Goal: Transaction & Acquisition: Purchase product/service

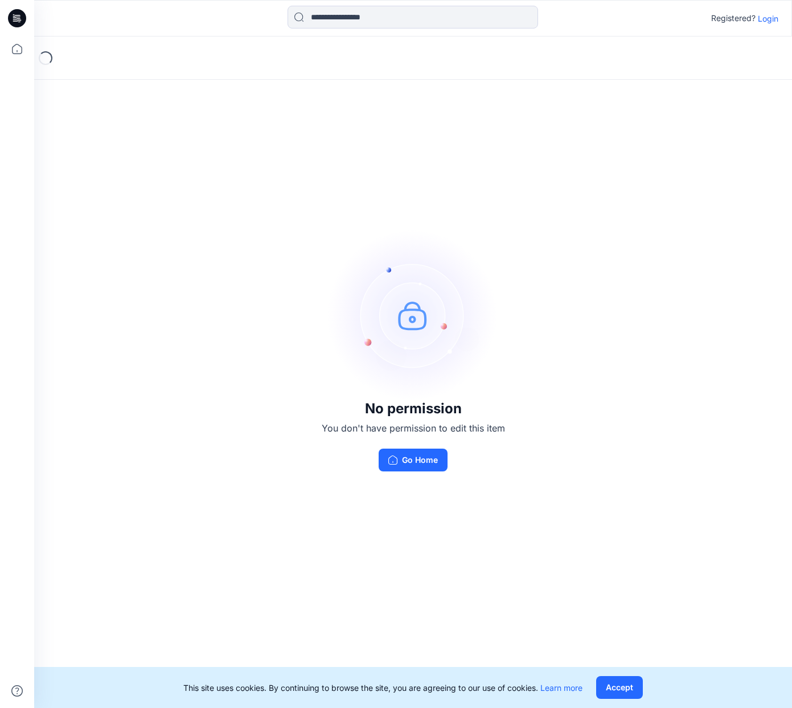
click at [763, 22] on p "Login" at bounding box center [768, 19] width 21 height 12
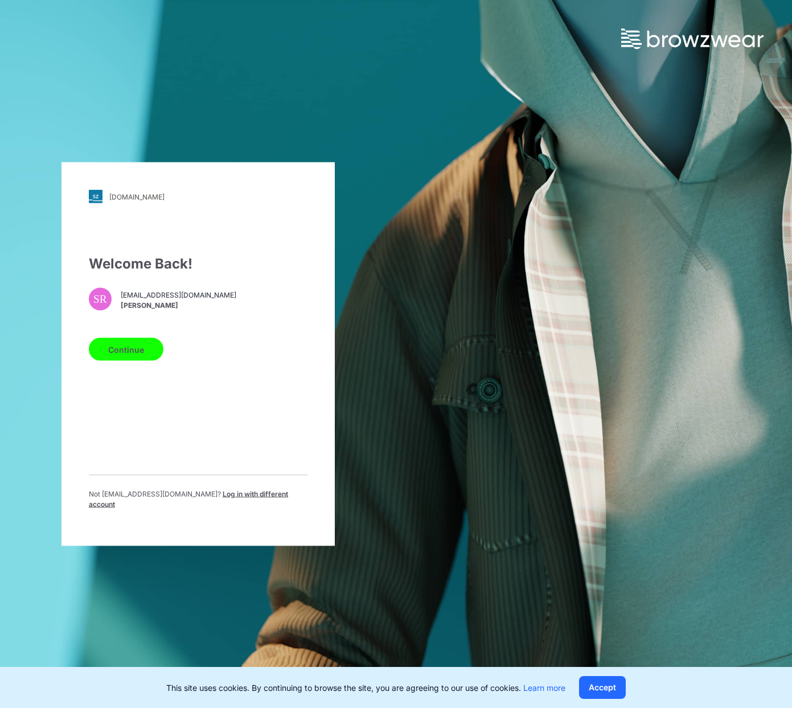
click at [124, 350] on button "Continue" at bounding box center [126, 349] width 75 height 23
click at [130, 357] on button "Continue" at bounding box center [126, 349] width 75 height 23
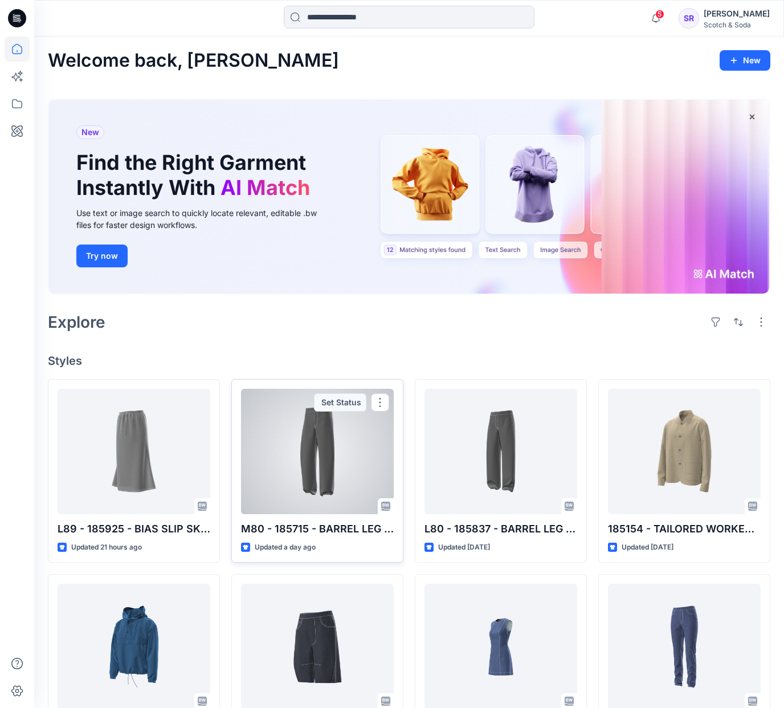
click at [334, 468] on div at bounding box center [317, 451] width 153 height 125
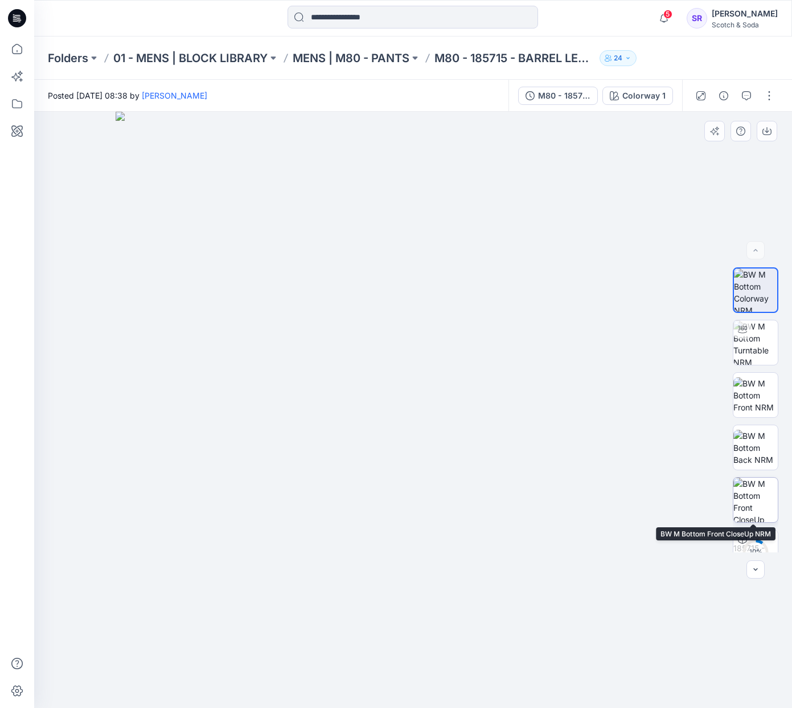
scroll to position [180, 0]
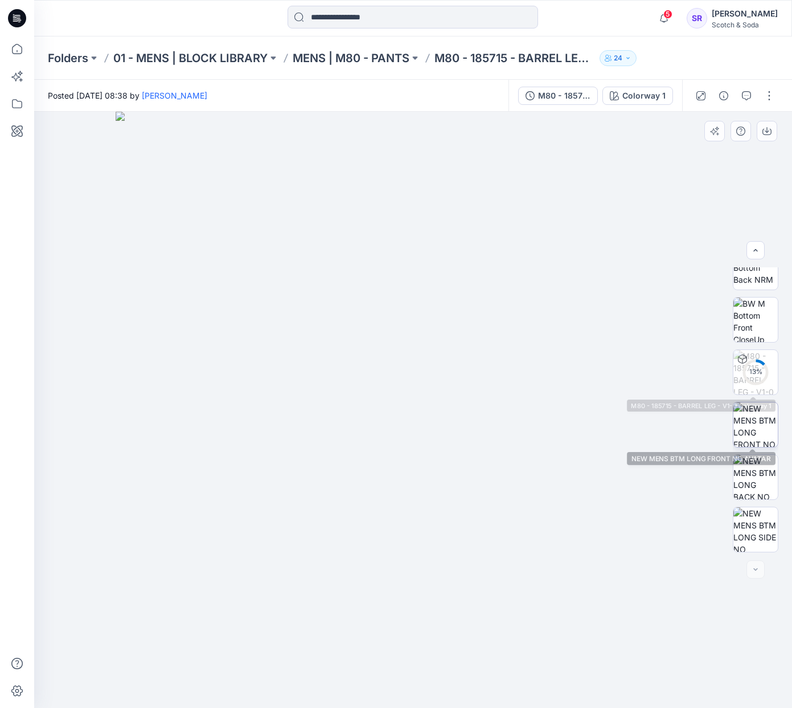
click at [749, 415] on img at bounding box center [756, 424] width 44 height 44
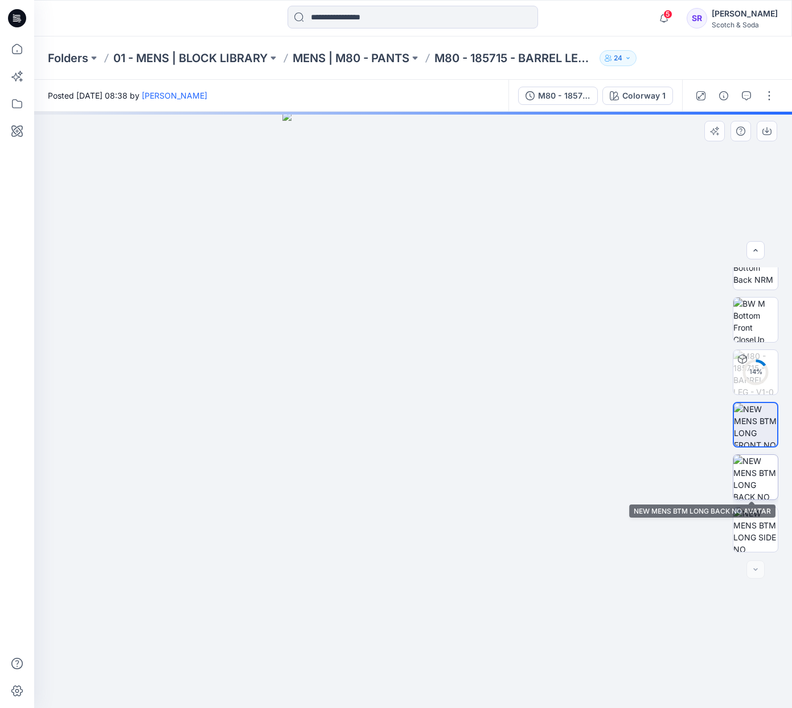
click at [762, 479] on img at bounding box center [756, 477] width 44 height 44
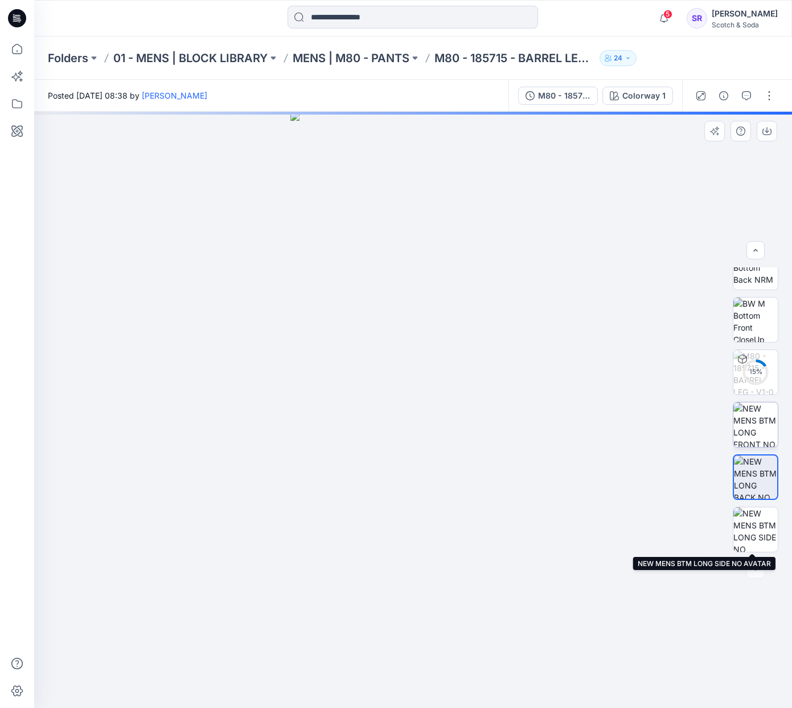
drag, startPoint x: 749, startPoint y: 530, endPoint x: 749, endPoint y: 431, distance: 99.1
click at [749, 529] on img at bounding box center [756, 529] width 44 height 44
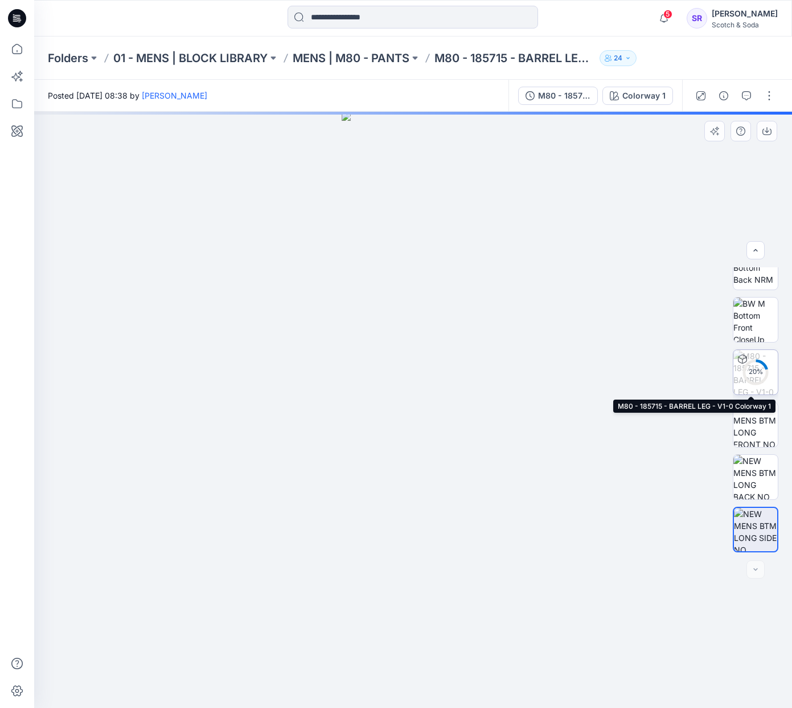
click at [751, 387] on img at bounding box center [756, 372] width 44 height 44
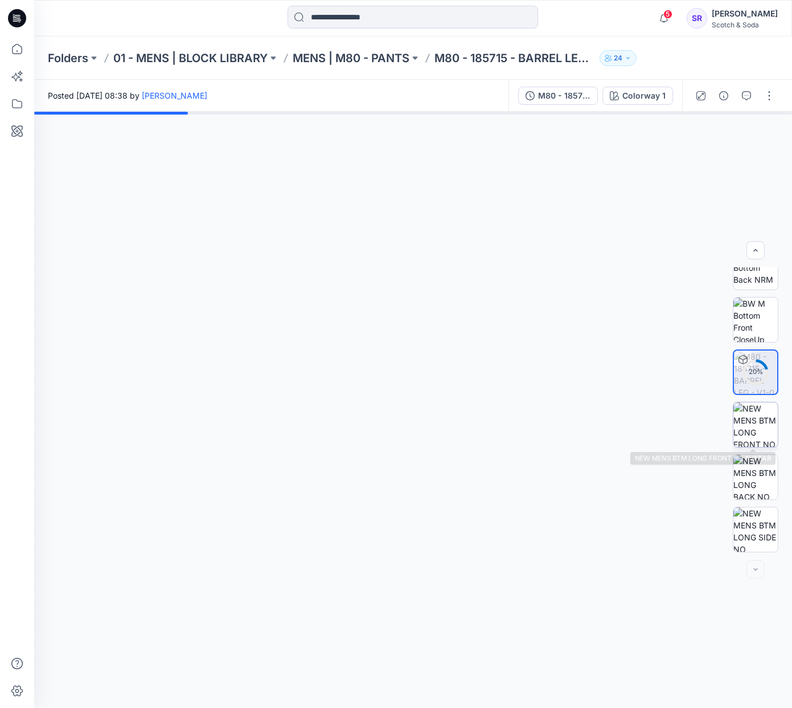
click at [753, 435] on img at bounding box center [756, 424] width 44 height 44
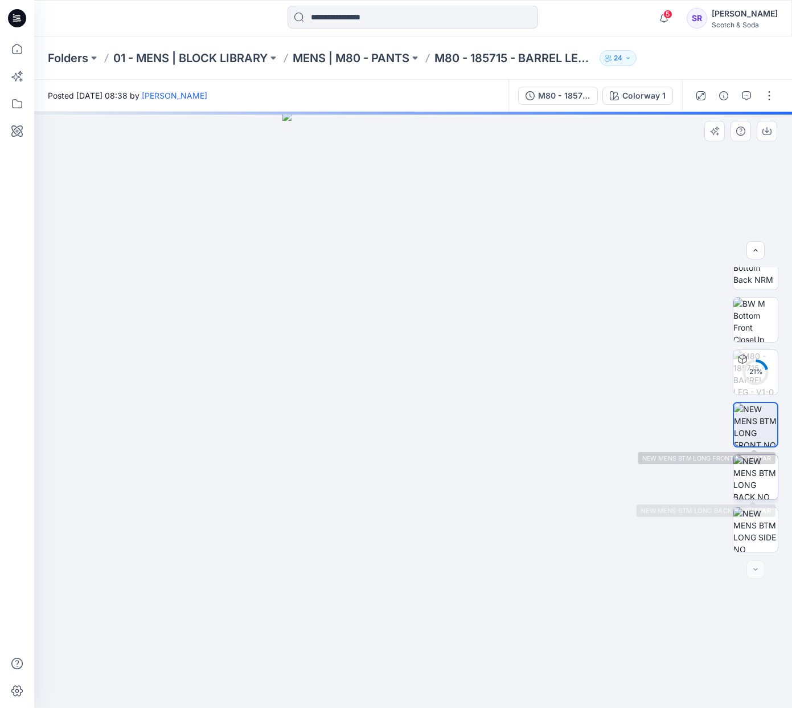
click at [747, 480] on img at bounding box center [756, 477] width 44 height 44
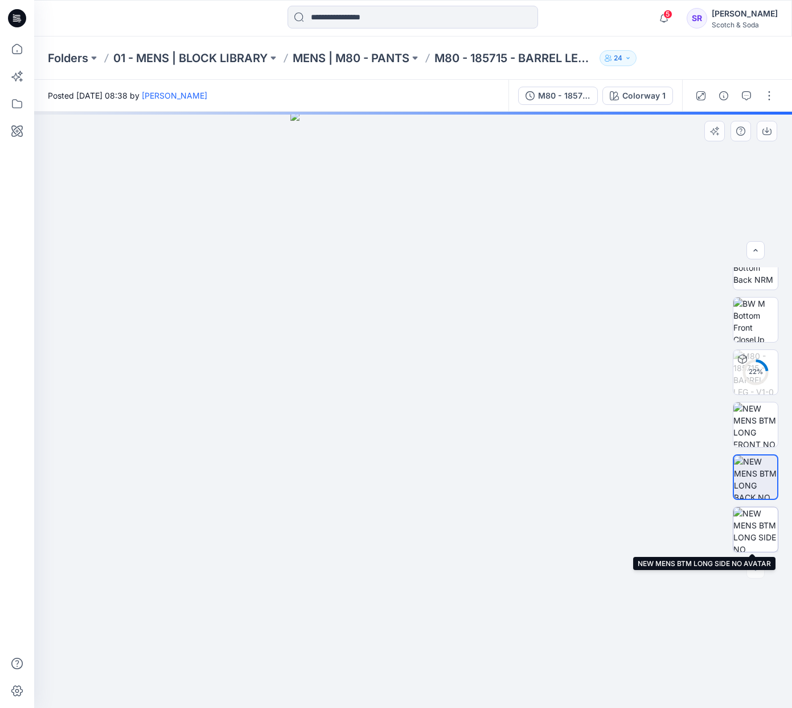
click at [766, 526] on img at bounding box center [756, 529] width 44 height 44
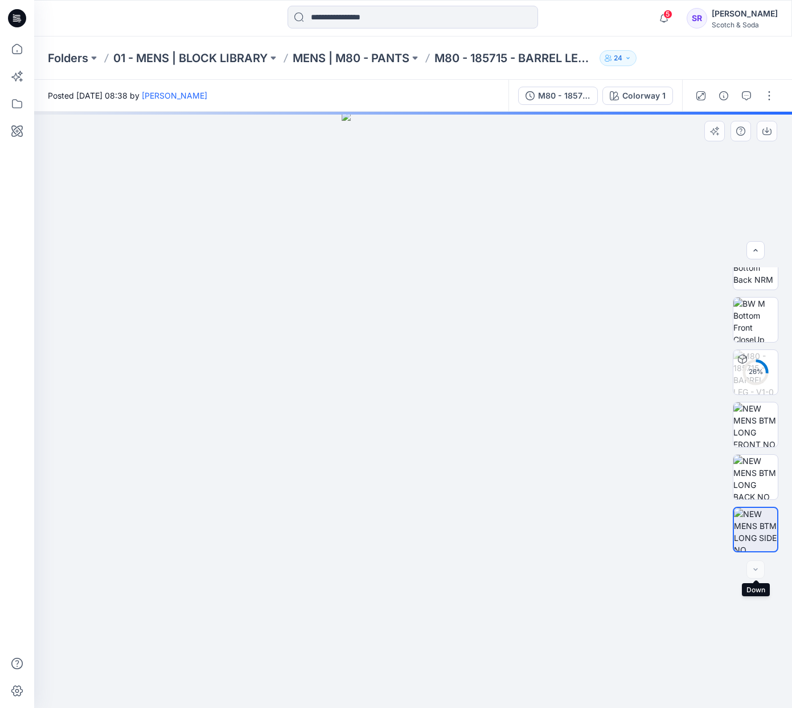
click at [751, 568] on div at bounding box center [756, 569] width 18 height 18
click at [755, 329] on img at bounding box center [756, 319] width 44 height 44
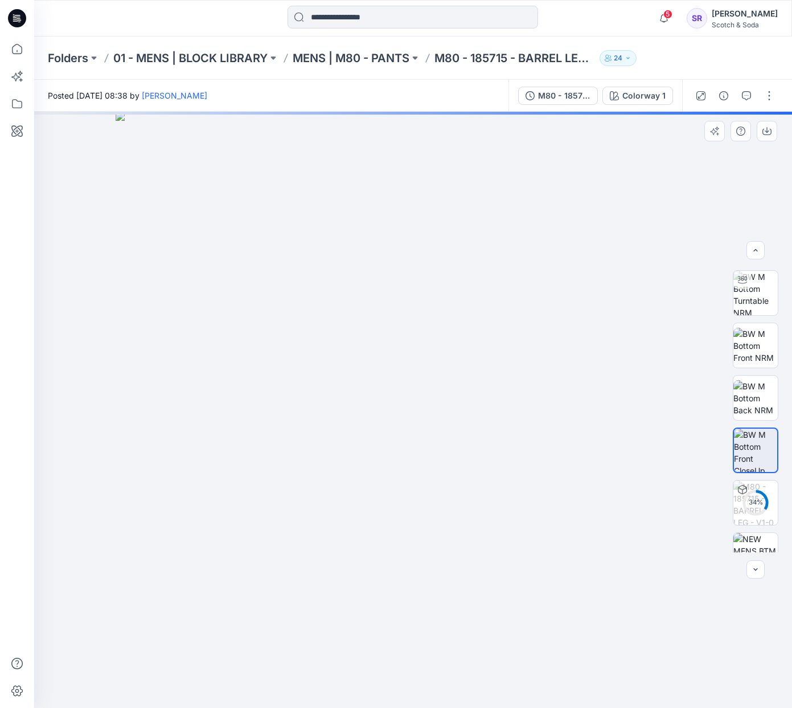
scroll to position [49, 0]
click at [747, 369] on div "35 %" at bounding box center [756, 409] width 46 height 285
drag, startPoint x: 751, startPoint y: 333, endPoint x: 750, endPoint y: 296, distance: 37.0
click at [751, 332] on img at bounding box center [756, 346] width 44 height 36
click at [750, 296] on img at bounding box center [756, 293] width 44 height 44
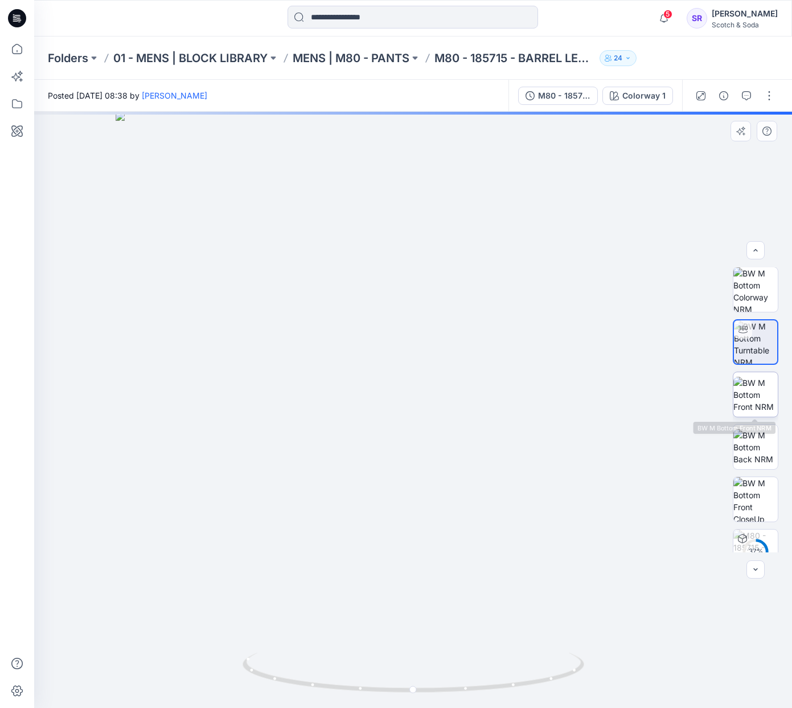
scroll to position [0, 0]
click at [761, 289] on img at bounding box center [756, 290] width 44 height 44
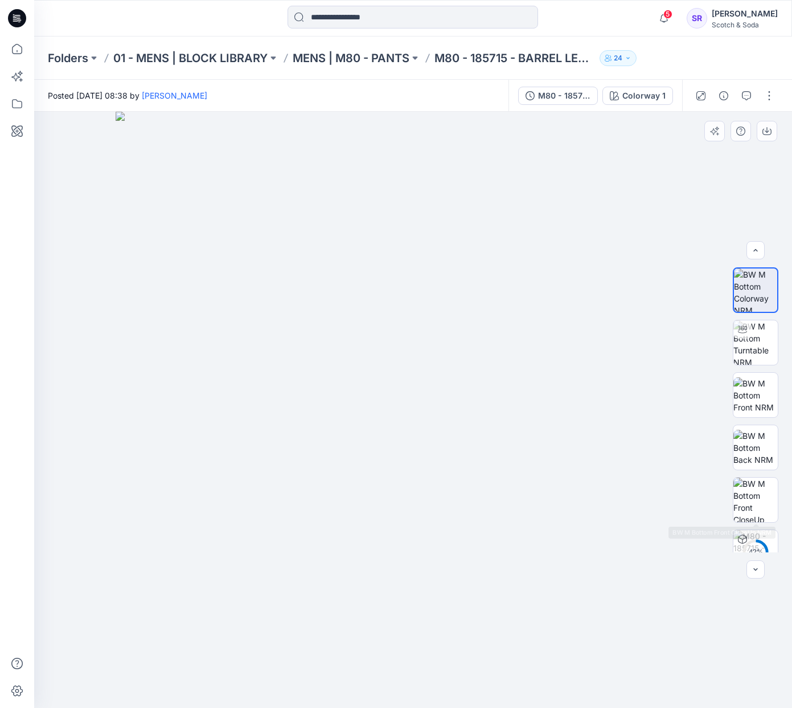
scroll to position [180, 0]
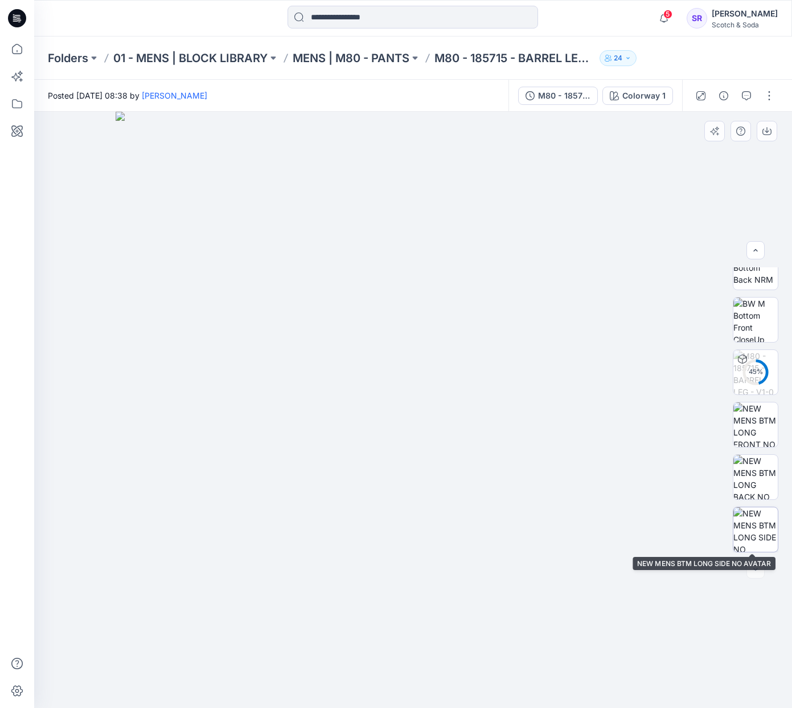
click at [760, 528] on img at bounding box center [756, 529] width 44 height 44
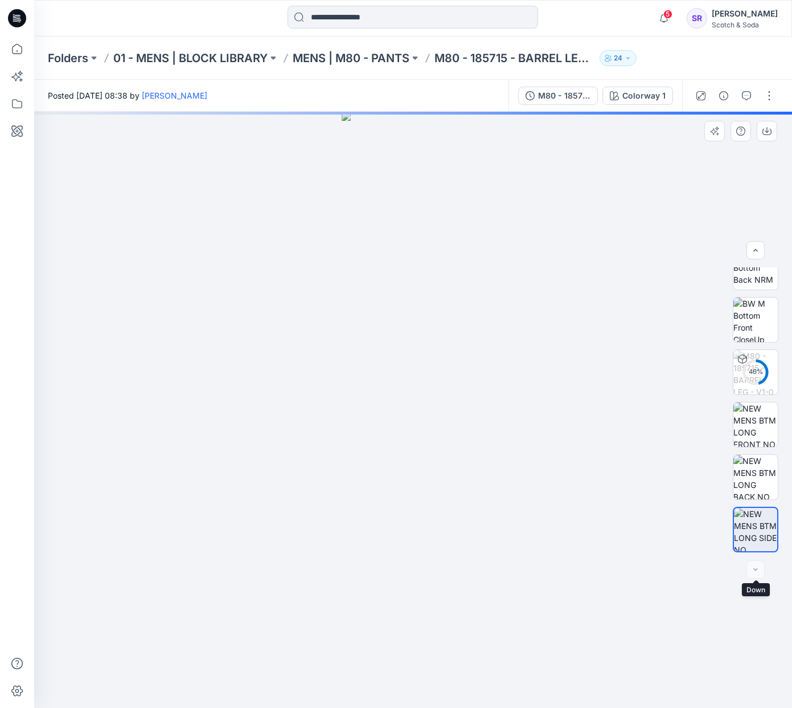
drag, startPoint x: 762, startPoint y: 563, endPoint x: 761, endPoint y: 571, distance: 7.5
click at [762, 568] on div at bounding box center [756, 569] width 18 height 18
click at [761, 571] on div at bounding box center [756, 569] width 18 height 18
click at [760, 572] on div at bounding box center [756, 569] width 18 height 18
click at [758, 572] on div at bounding box center [756, 569] width 18 height 18
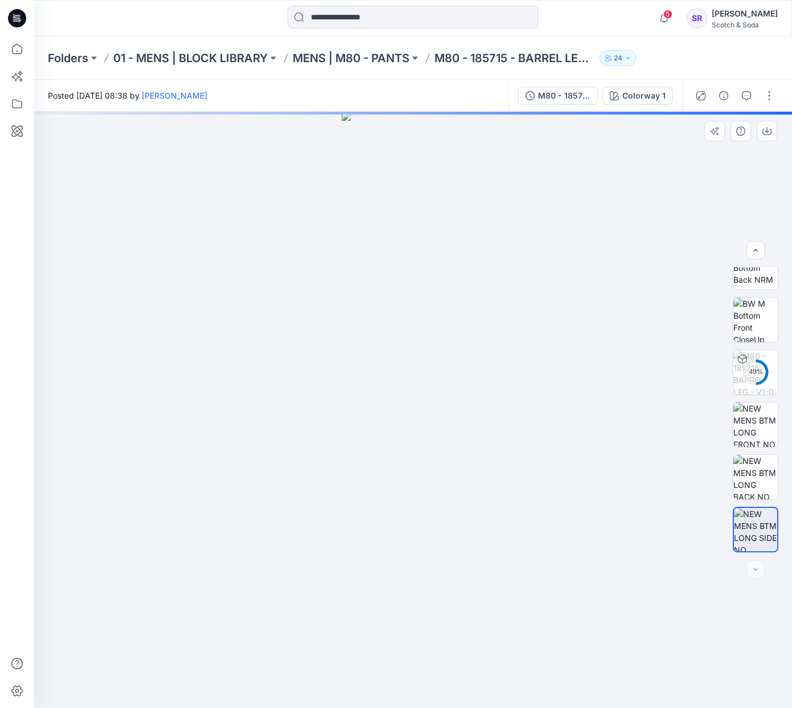
drag, startPoint x: 757, startPoint y: 572, endPoint x: 749, endPoint y: 571, distance: 8.1
click at [757, 572] on div at bounding box center [756, 569] width 18 height 18
drag, startPoint x: 749, startPoint y: 571, endPoint x: 754, endPoint y: 496, distance: 74.8
click at [749, 571] on div at bounding box center [756, 569] width 18 height 18
click at [754, 488] on img at bounding box center [756, 477] width 44 height 44
